Goal: Transaction & Acquisition: Subscribe to service/newsletter

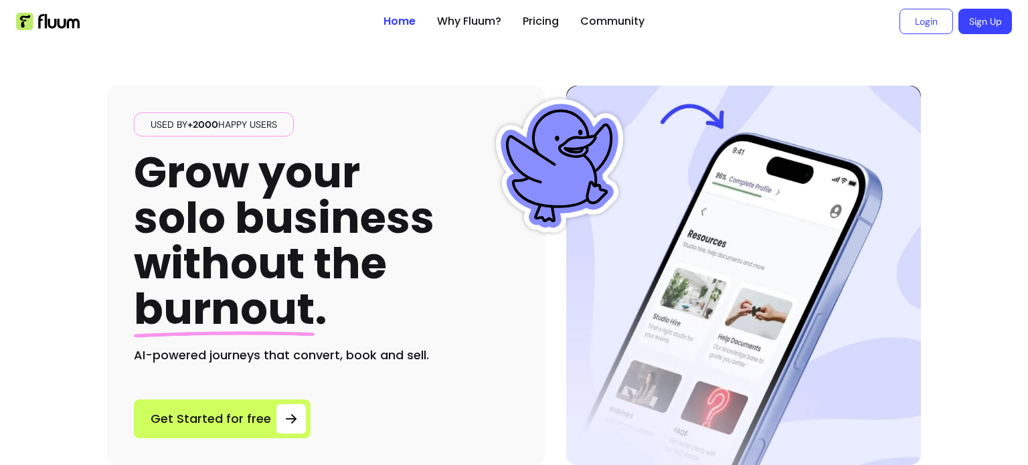
click at [25, 24] on img at bounding box center [48, 21] width 64 height 17
click at [51, 14] on img at bounding box center [48, 21] width 64 height 17
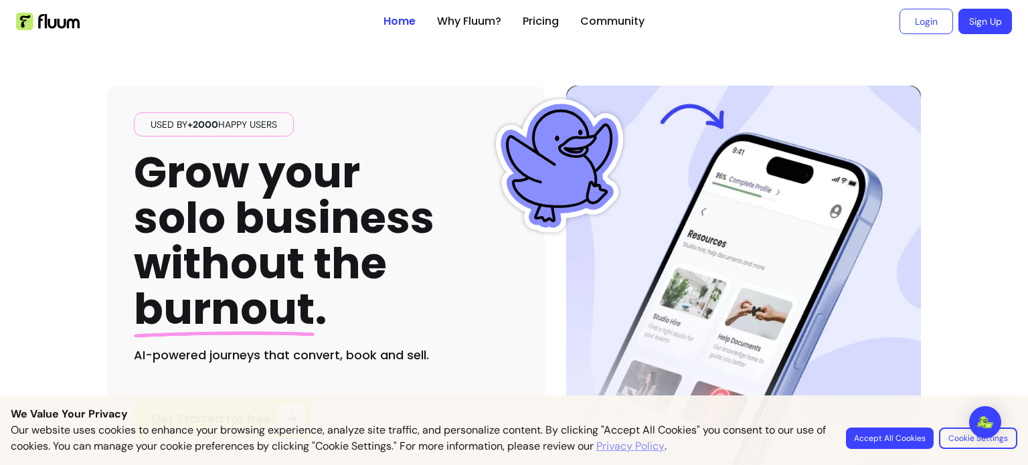
click at [29, 25] on img at bounding box center [48, 21] width 64 height 17
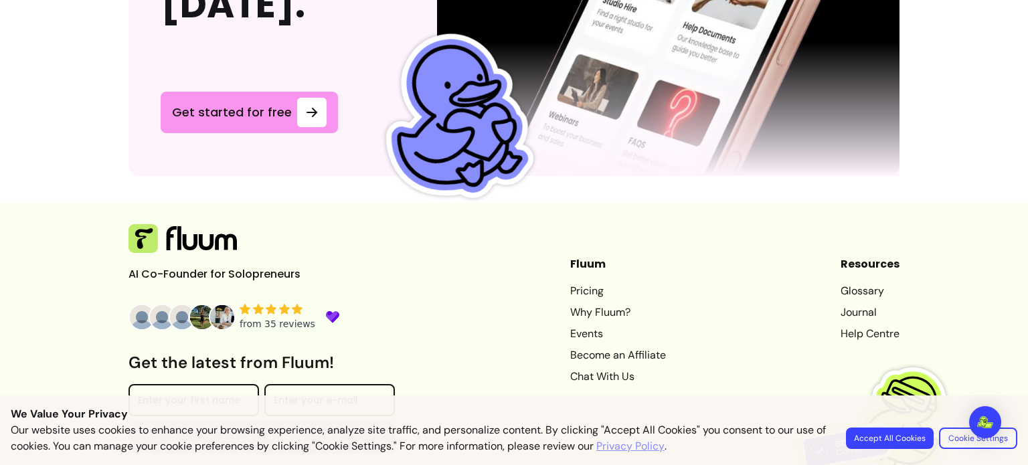
scroll to position [3800, 0]
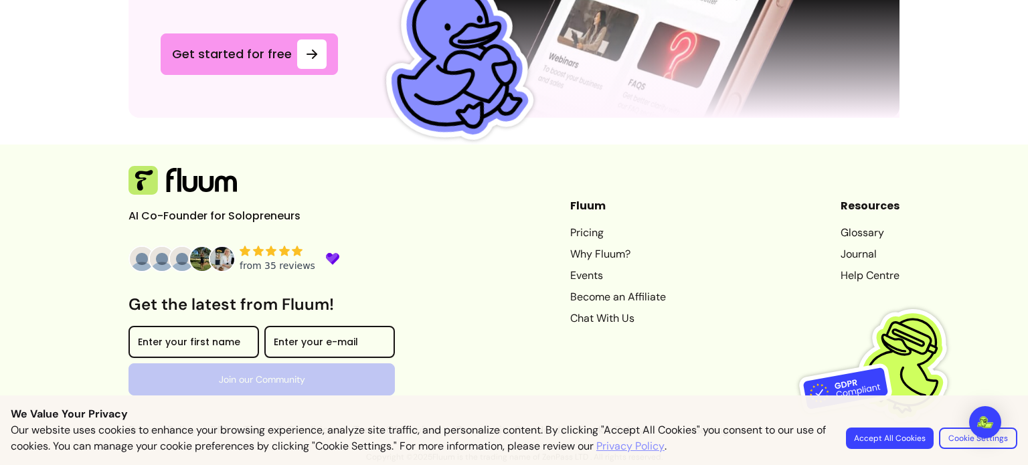
click at [162, 186] on img at bounding box center [182, 180] width 108 height 29
click at [151, 185] on img at bounding box center [182, 180] width 108 height 29
click at [147, 184] on img at bounding box center [182, 180] width 108 height 29
click at [570, 236] on link "Pricing" at bounding box center [618, 233] width 96 height 16
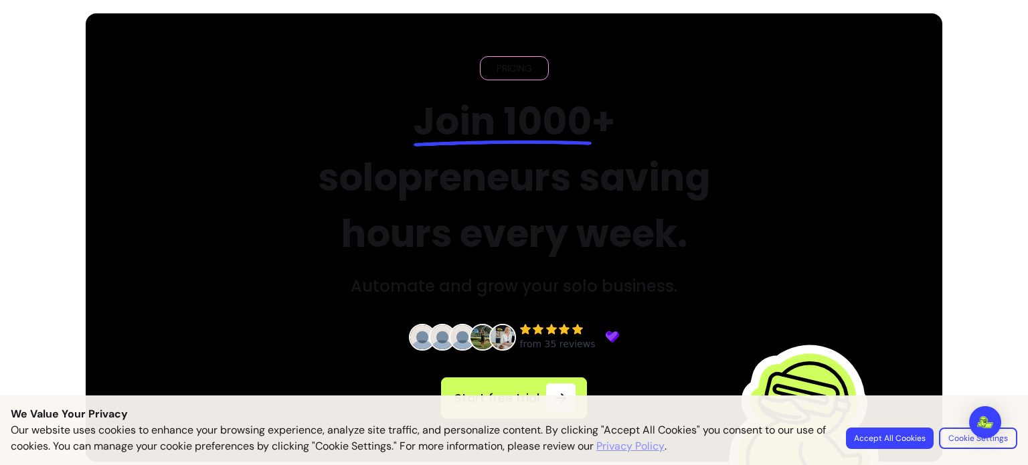
scroll to position [43, 0]
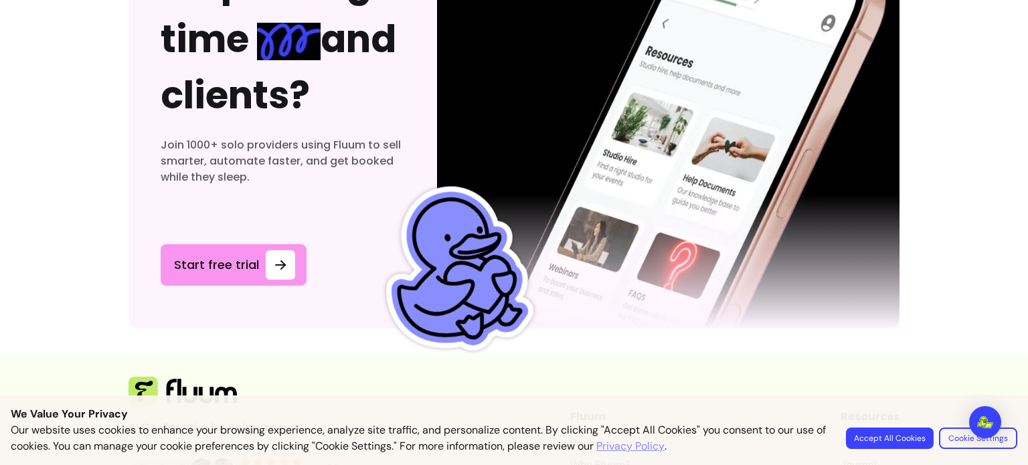
scroll to position [7288, 0]
